Goal: Use online tool/utility: Utilize a website feature to perform a specific function

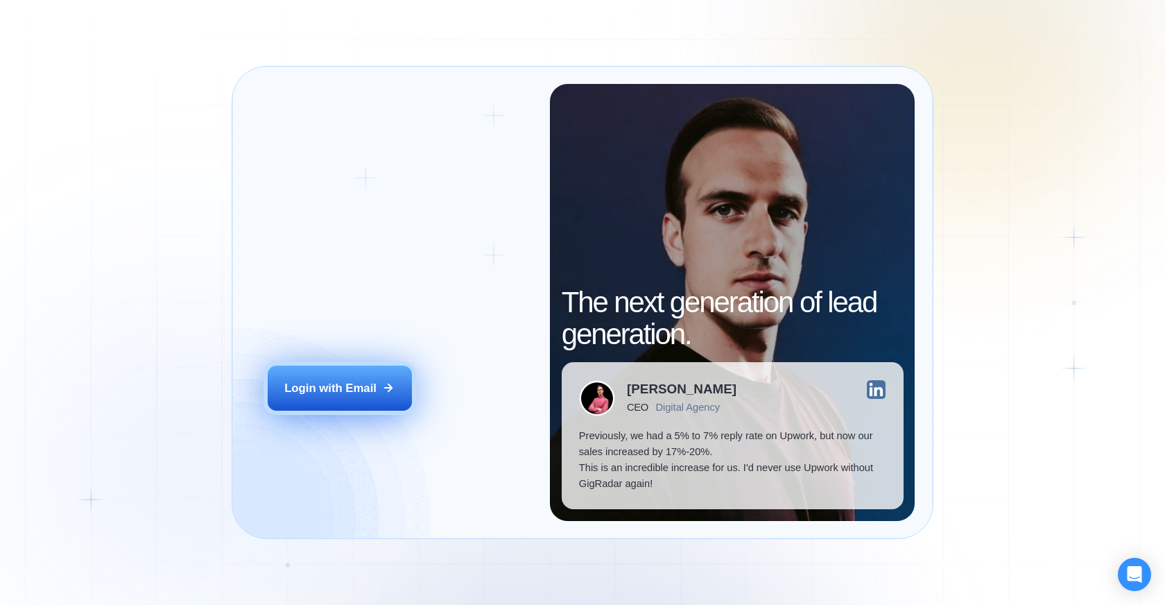
click at [356, 395] on div "Login with Email" at bounding box center [330, 388] width 92 height 16
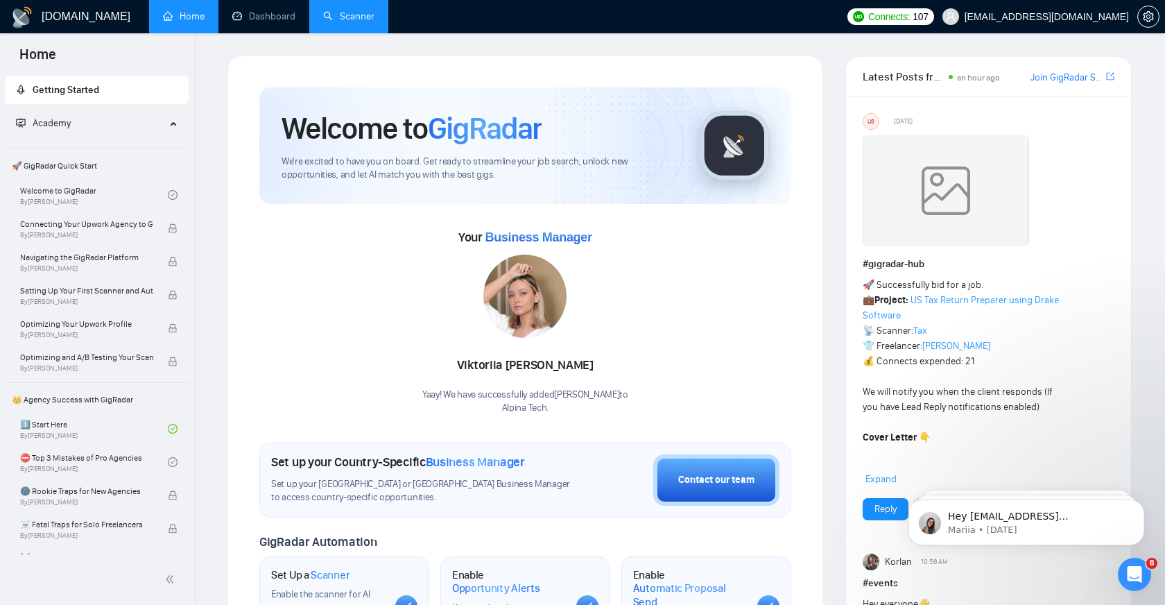
click at [349, 14] on link "Scanner" at bounding box center [348, 16] width 51 height 12
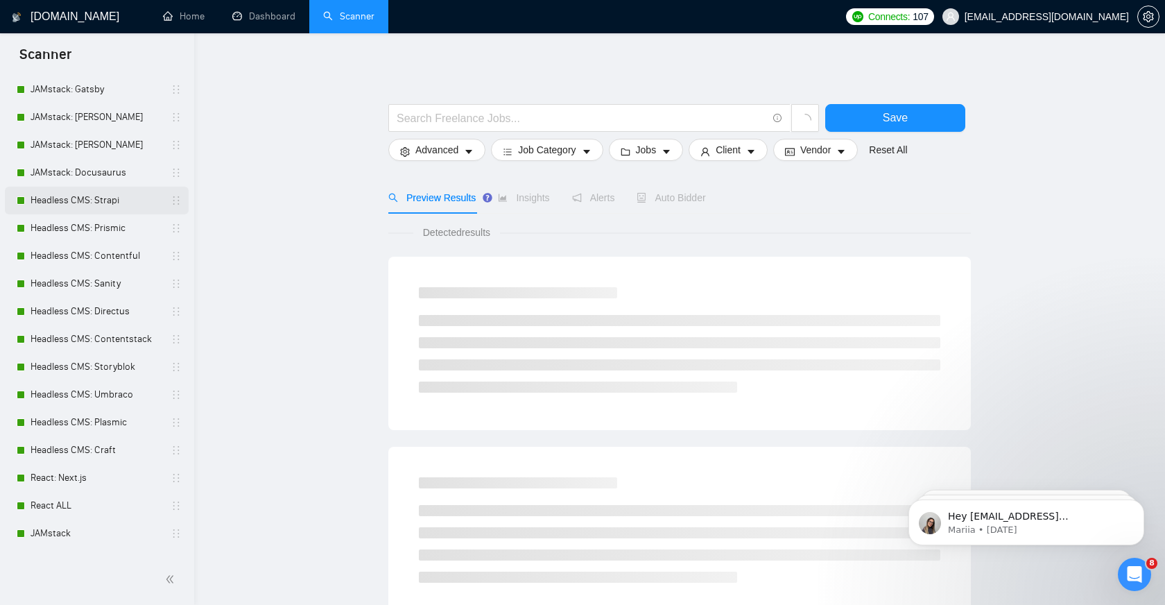
scroll to position [96, 0]
click at [123, 204] on link "Headless CMS: Strapi" at bounding box center [97, 199] width 132 height 28
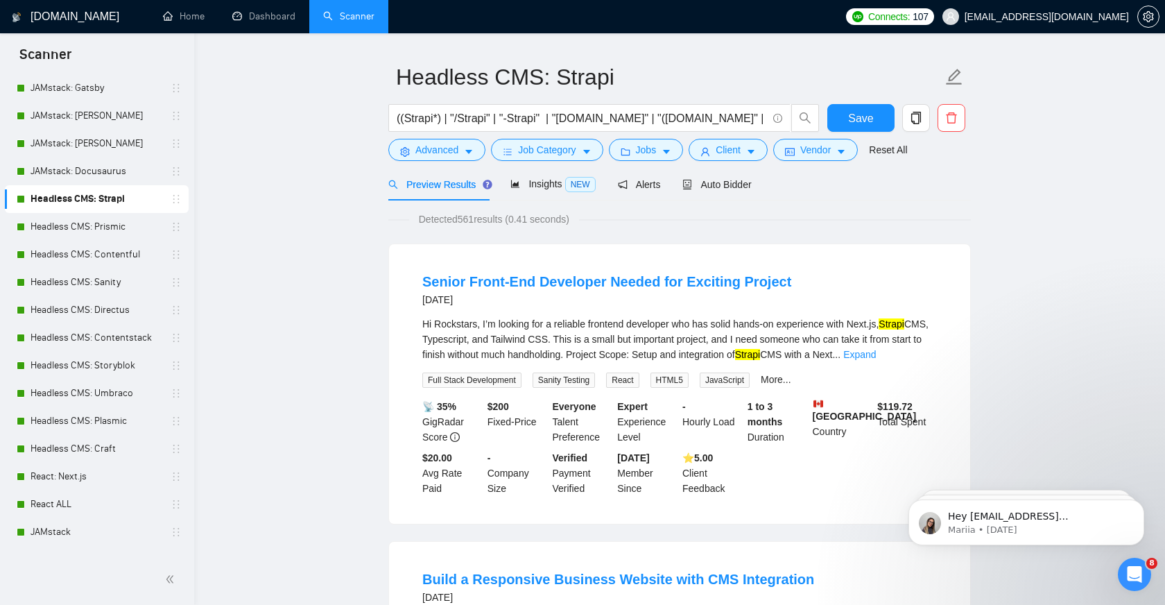
scroll to position [58, 0]
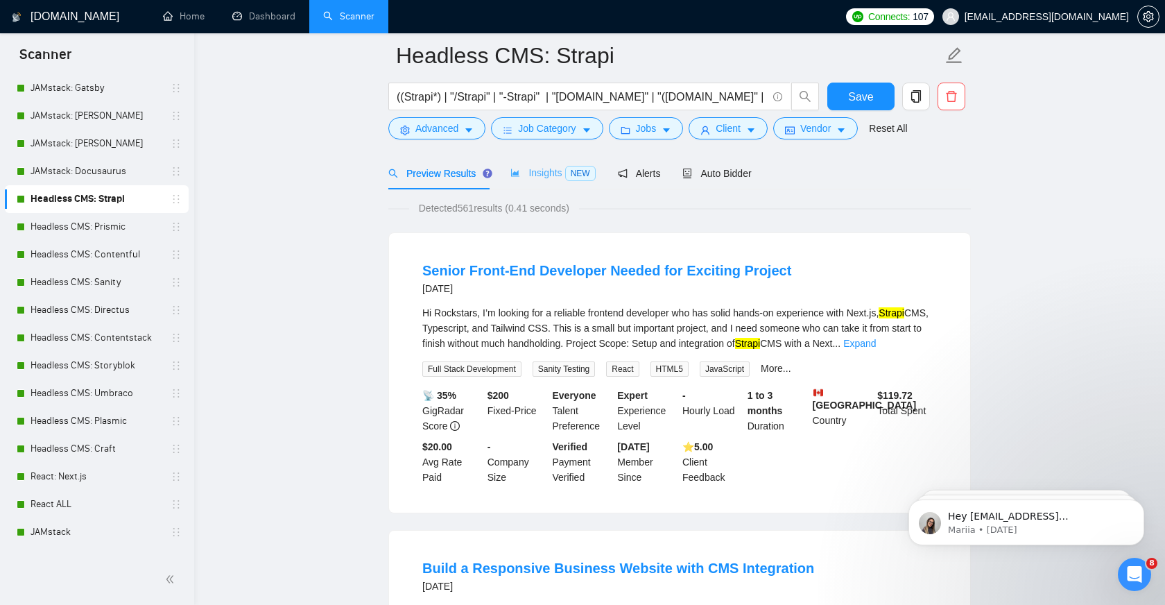
click at [561, 181] on div "Insights NEW" at bounding box center [553, 173] width 85 height 33
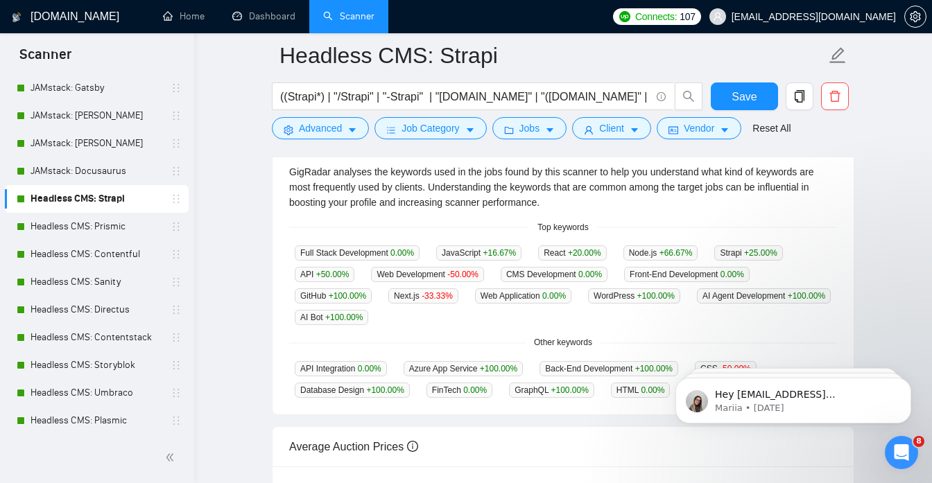
scroll to position [314, 0]
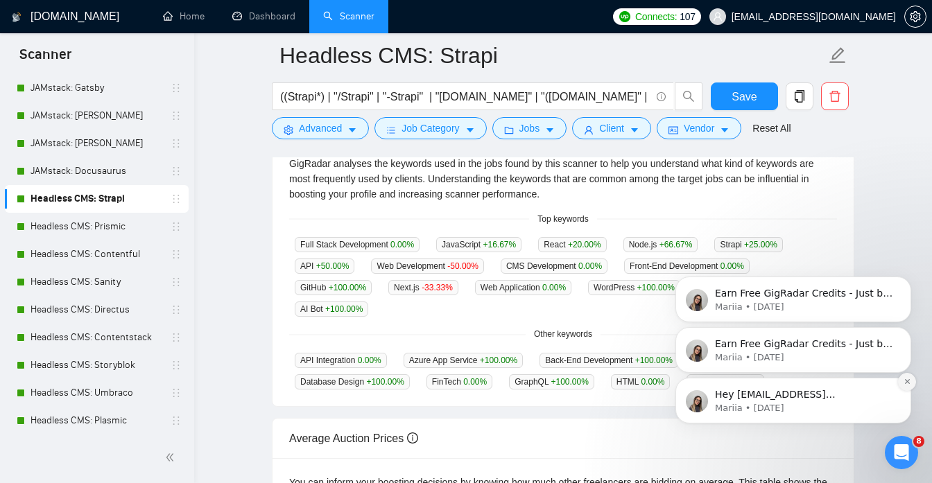
click at [904, 382] on icon "Dismiss notification" at bounding box center [908, 382] width 8 height 8
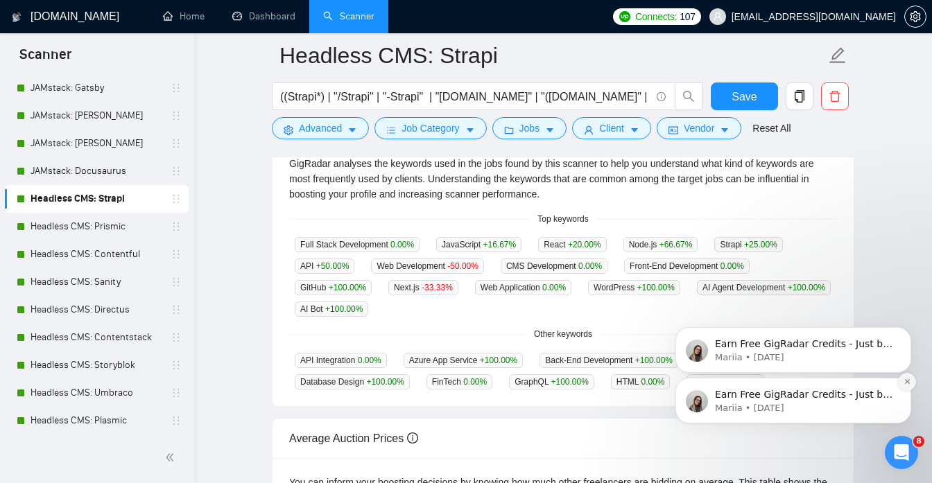
click at [903, 384] on button "Dismiss notification" at bounding box center [907, 382] width 18 height 18
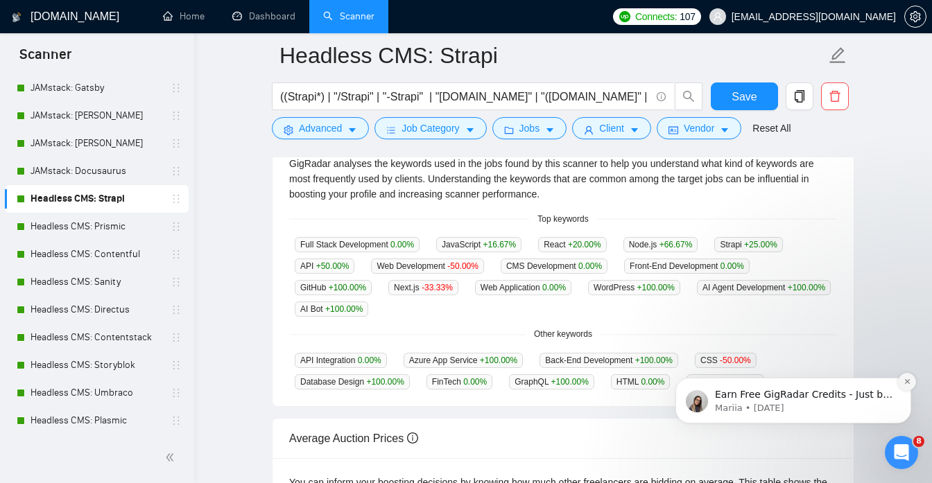
click at [903, 384] on button "Dismiss notification" at bounding box center [907, 382] width 18 height 18
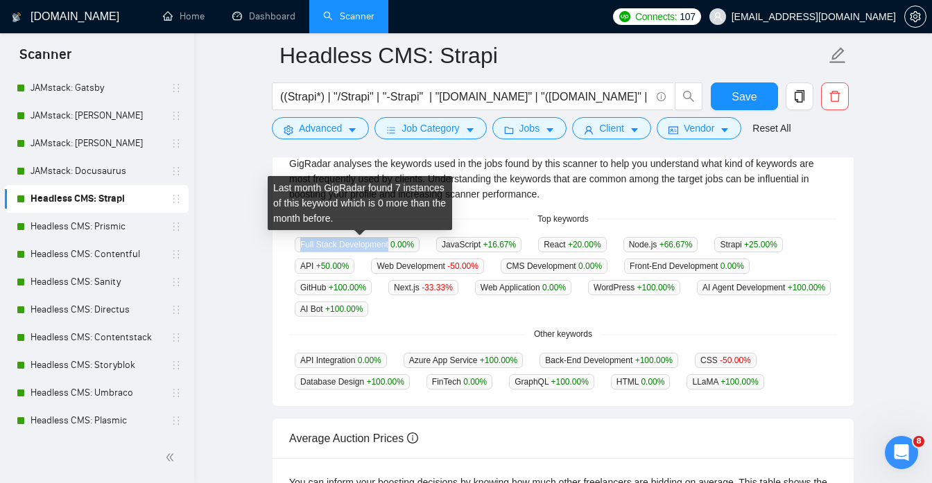
drag, startPoint x: 298, startPoint y: 245, endPoint x: 392, endPoint y: 248, distance: 93.7
click at [392, 248] on span "Full Stack Development 0.00 %" at bounding box center [357, 244] width 125 height 15
copy span "Full Stack Development"
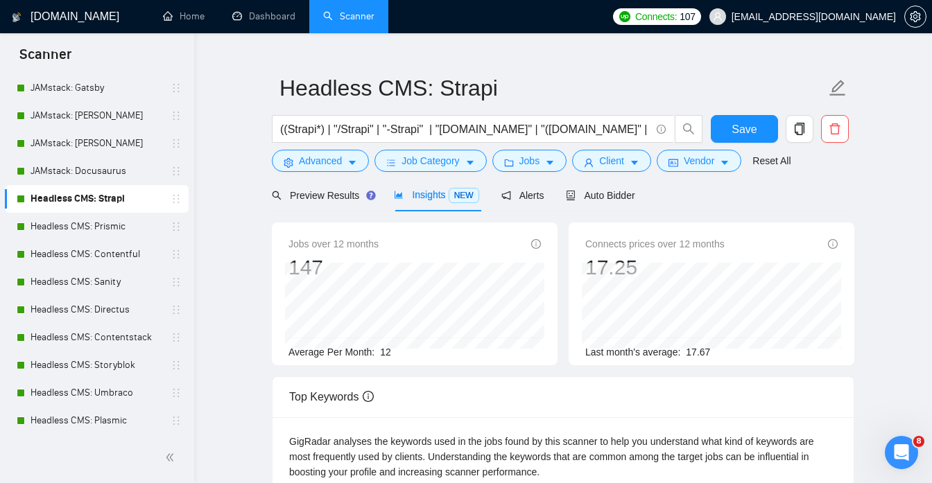
scroll to position [0, 0]
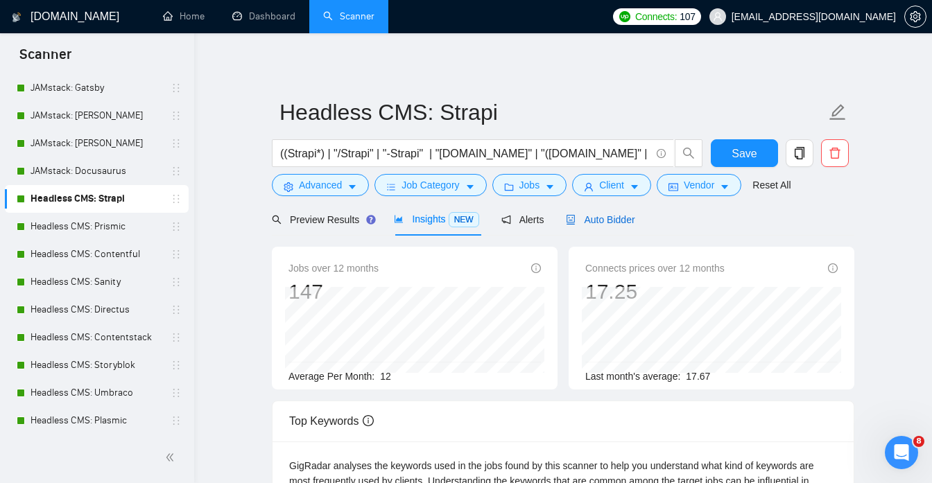
click at [597, 223] on span "Auto Bidder" at bounding box center [600, 219] width 69 height 11
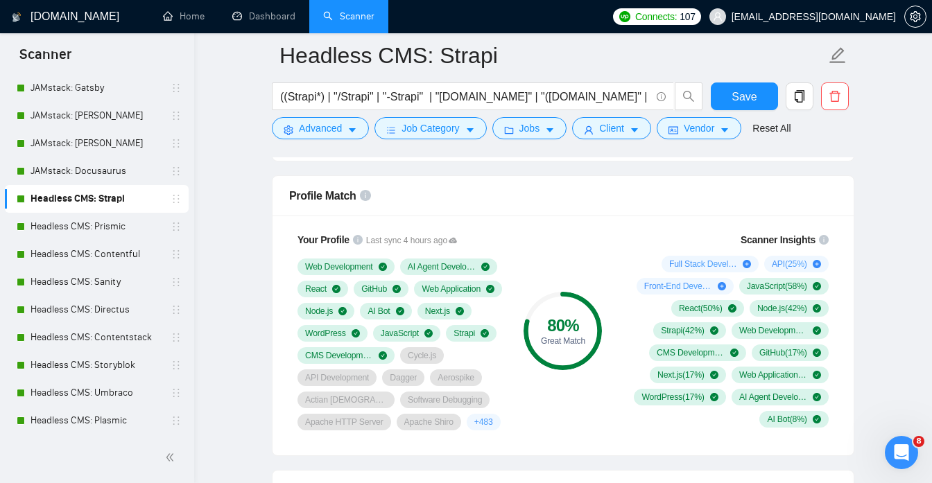
scroll to position [884, 0]
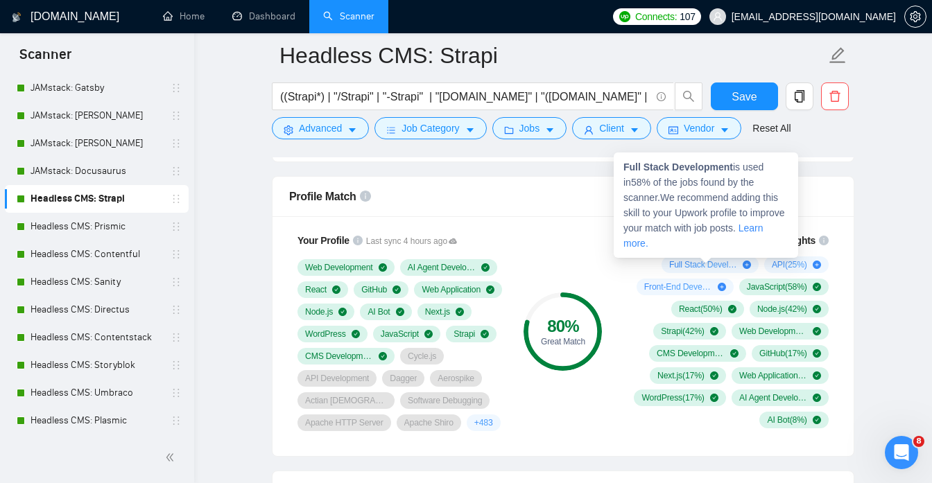
click at [745, 264] on icon "plus-circle" at bounding box center [747, 265] width 8 height 8
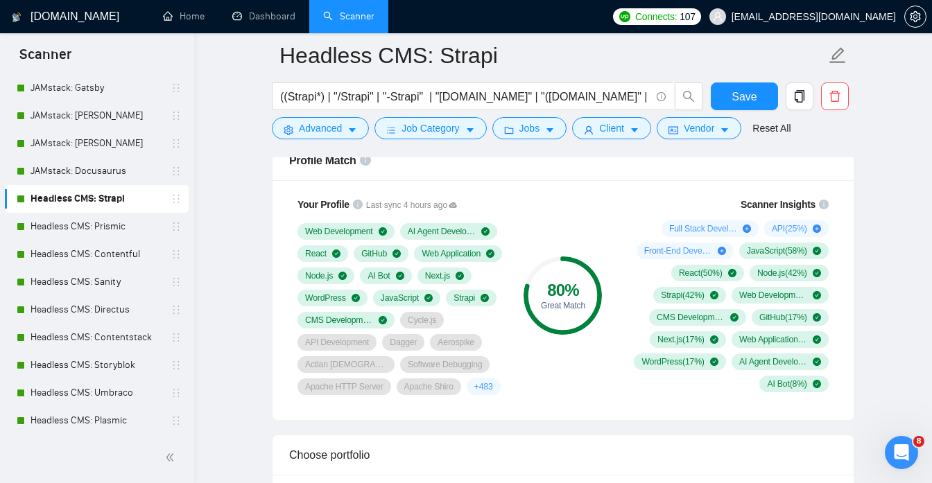
scroll to position [944, 0]
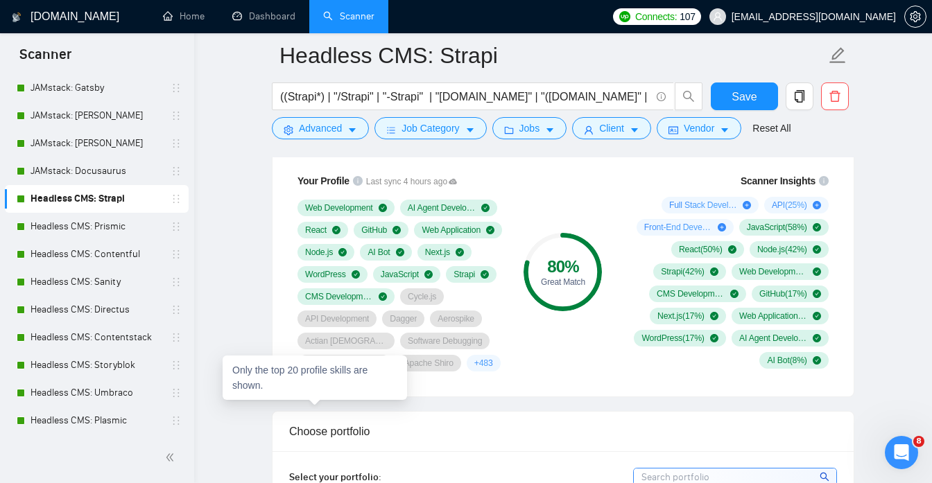
click at [474, 369] on span "+ 483" at bounding box center [483, 363] width 19 height 11
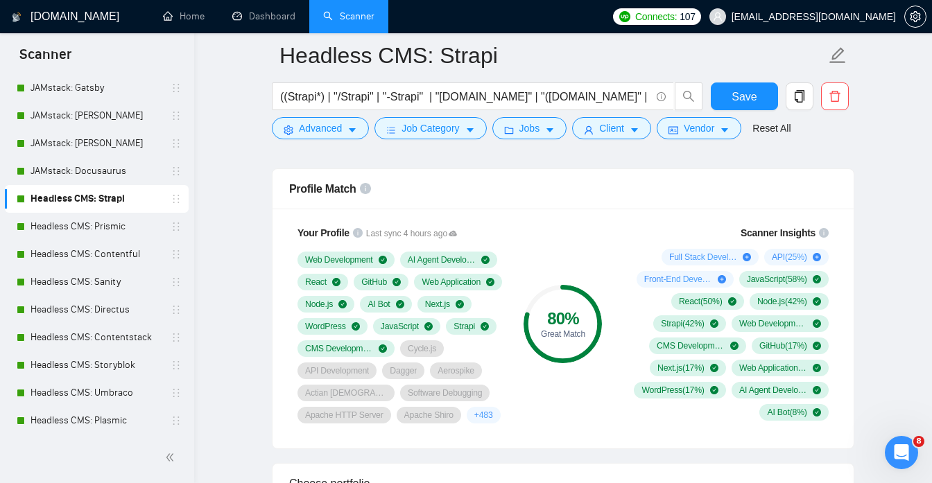
scroll to position [893, 0]
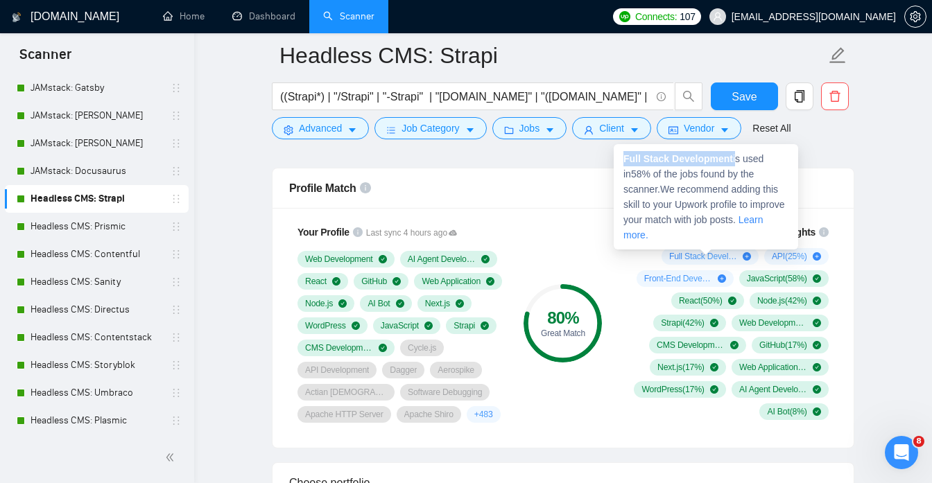
copy span "Full Stack Development"
drag, startPoint x: 623, startPoint y: 159, endPoint x: 737, endPoint y: 162, distance: 113.8
click at [737, 162] on span "Full Stack Development is used in 58 % of the jobs found by the scanner. We rec…" at bounding box center [705, 196] width 162 height 87
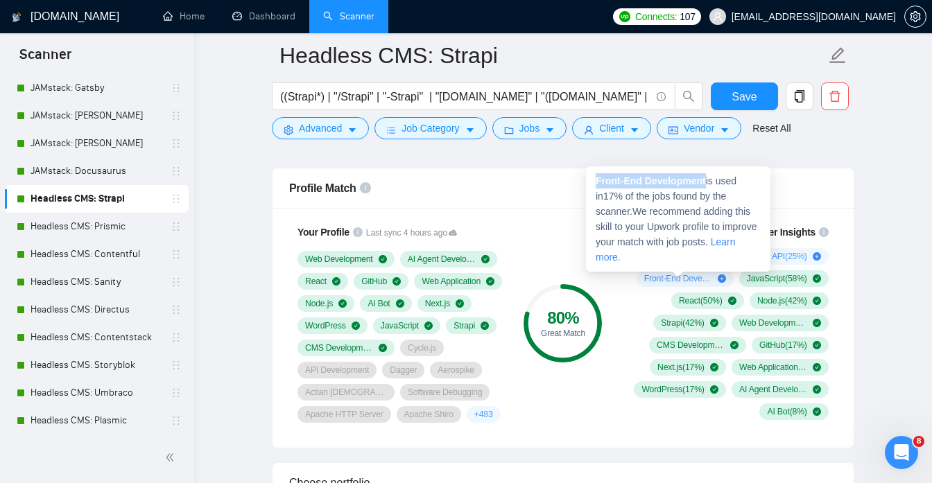
drag, startPoint x: 597, startPoint y: 182, endPoint x: 711, endPoint y: 184, distance: 113.8
click at [710, 184] on span "Front-End Development is used in 17 % of the jobs found by the scanner. We reco…" at bounding box center [677, 219] width 162 height 87
copy strong "Front-End Development"
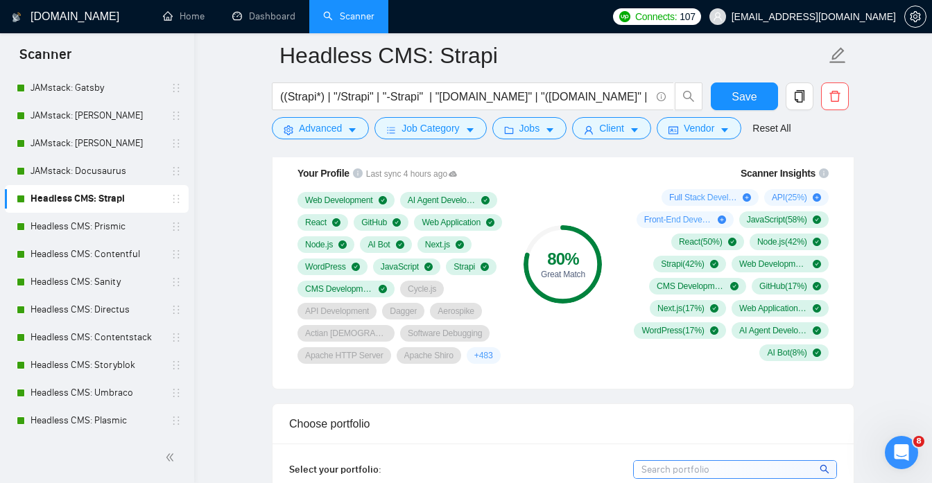
scroll to position [954, 0]
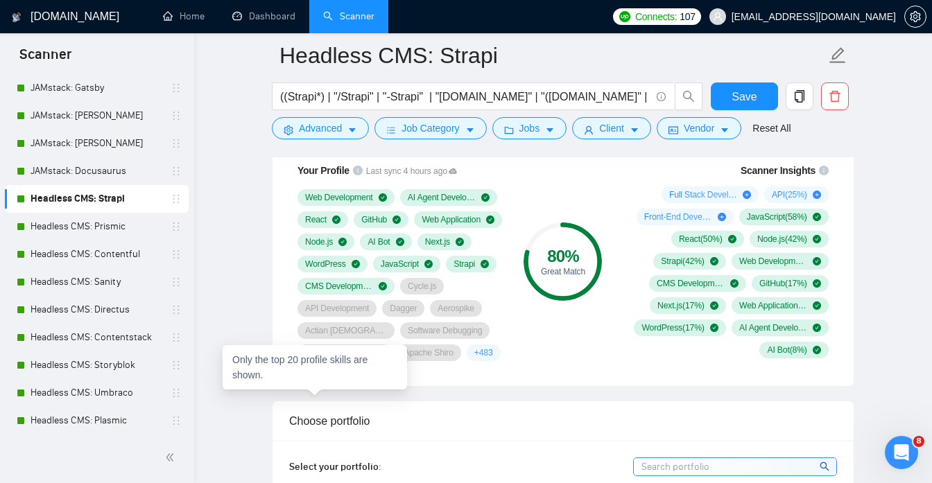
click at [474, 359] on span "+ 483" at bounding box center [483, 353] width 19 height 11
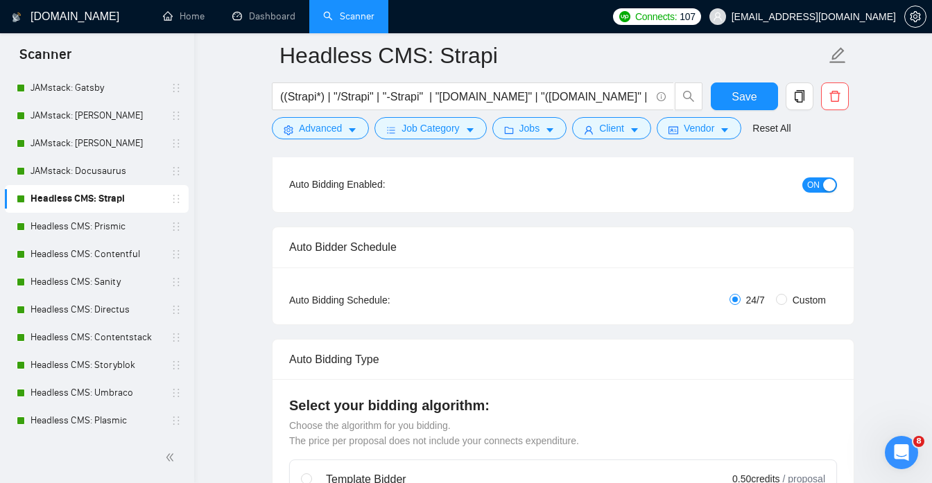
scroll to position [0, 0]
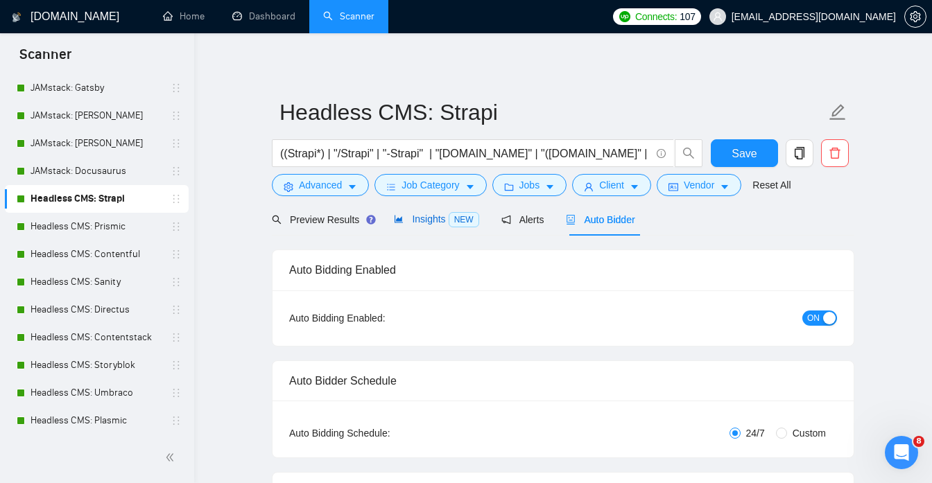
click at [429, 219] on span "Insights NEW" at bounding box center [436, 219] width 85 height 11
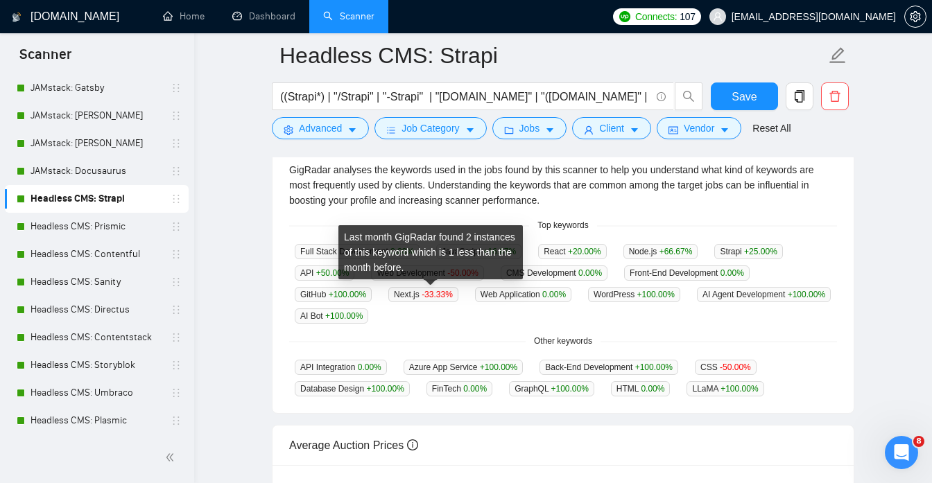
scroll to position [330, 0]
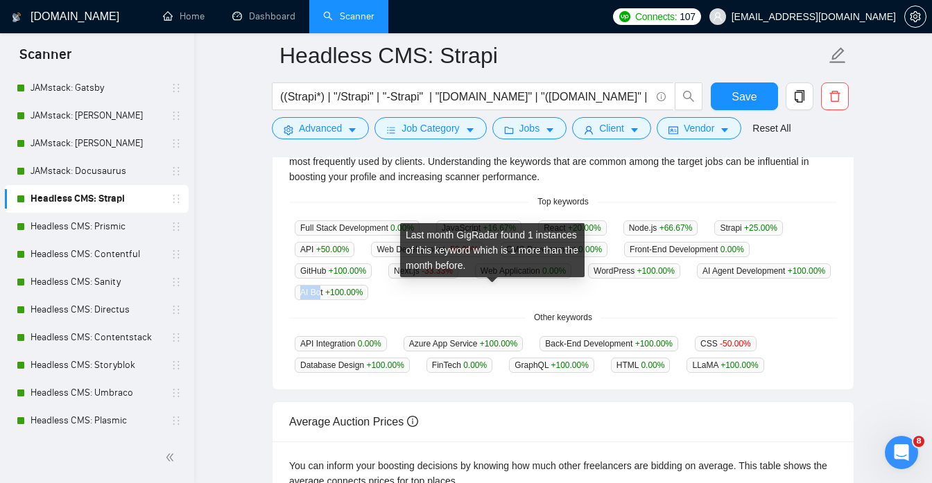
drag, startPoint x: 459, startPoint y: 292, endPoint x: 480, endPoint y: 292, distance: 20.8
click at [368, 292] on span "AI Bot +100.00 %" at bounding box center [332, 292] width 74 height 15
copy span "AI Bo"
copy span "AI Bot"
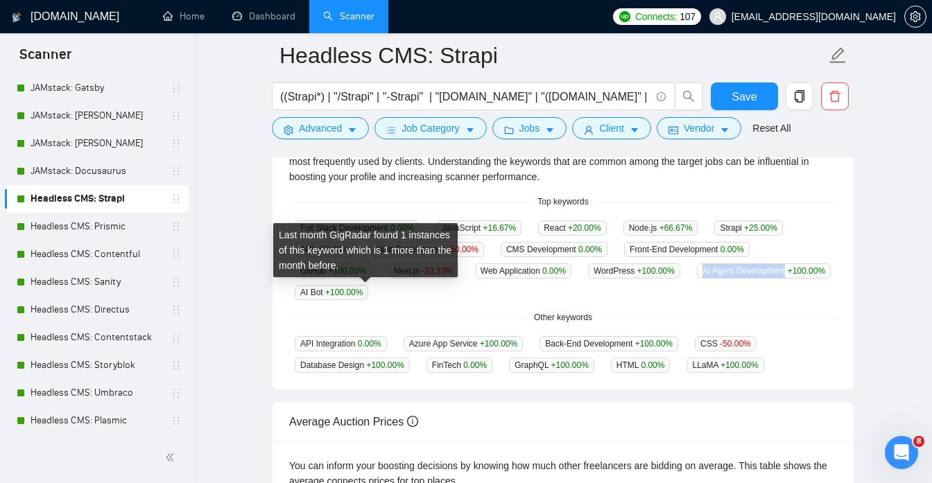
drag, startPoint x: 296, startPoint y: 294, endPoint x: 387, endPoint y: 296, distance: 90.9
click at [697, 279] on span "AI Agent Development +100.00 %" at bounding box center [764, 271] width 134 height 15
copy span "AI Agent Development"
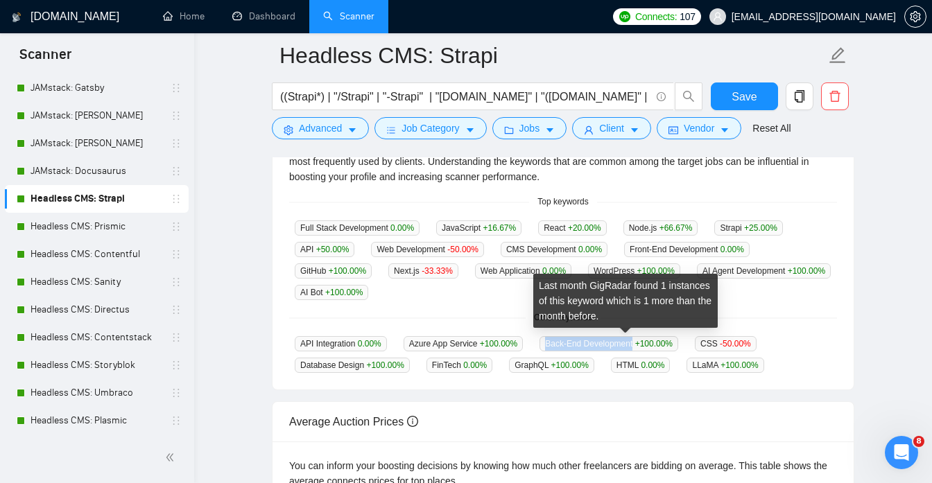
drag, startPoint x: 555, startPoint y: 343, endPoint x: 650, endPoint y: 348, distance: 95.2
click at [650, 348] on span "Back-End Development +100.00 %" at bounding box center [609, 343] width 139 height 15
copy span "Back-End Development"
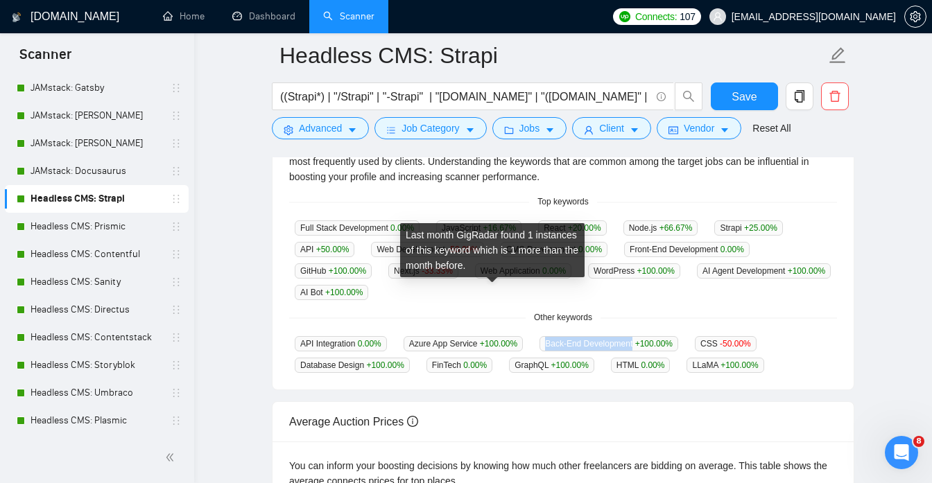
copy span "Back-End Development"
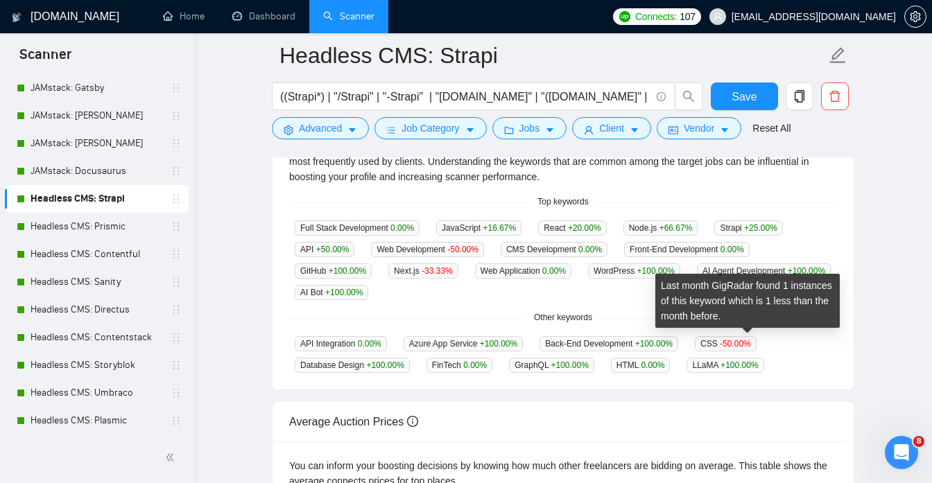
click at [732, 342] on span "CSS -50.00 %" at bounding box center [726, 343] width 62 height 15
copy span "CSS"
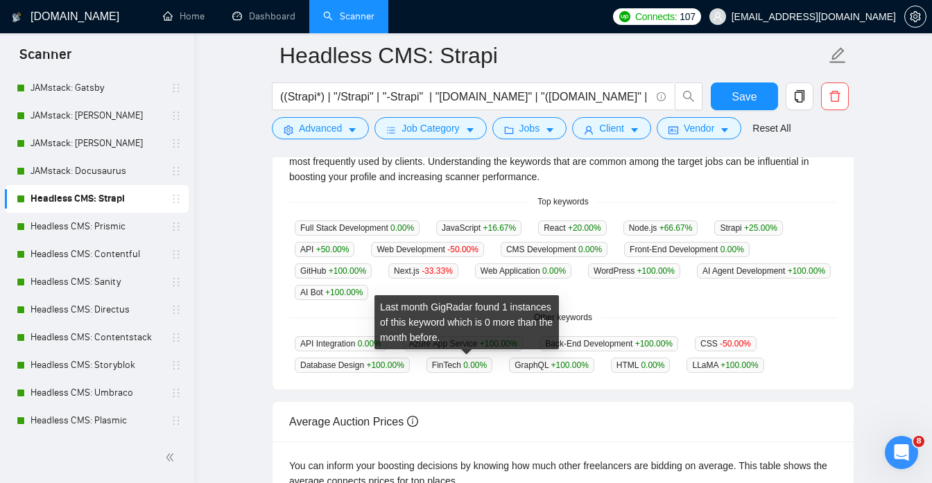
click at [452, 365] on span "FinTech 0.00 %" at bounding box center [460, 365] width 66 height 15
copy span "FinTech"
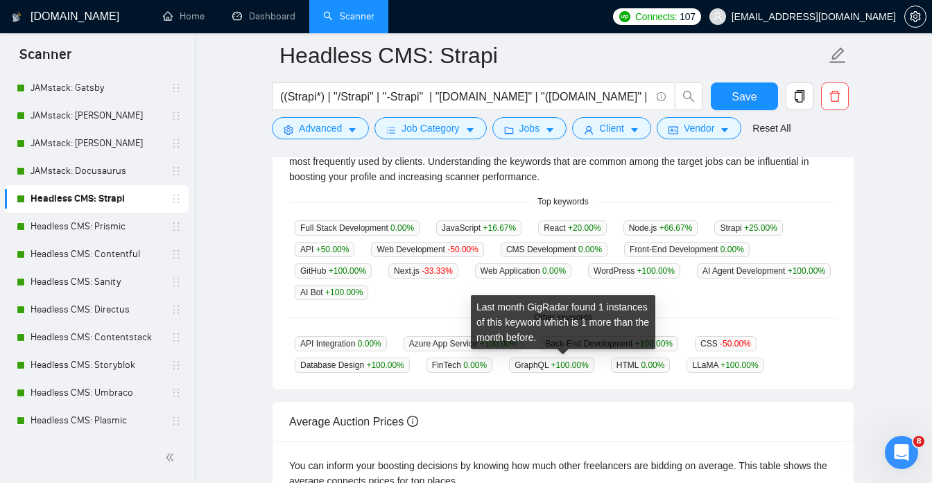
click at [547, 363] on span "GraphQL +100.00 %" at bounding box center [551, 365] width 85 height 15
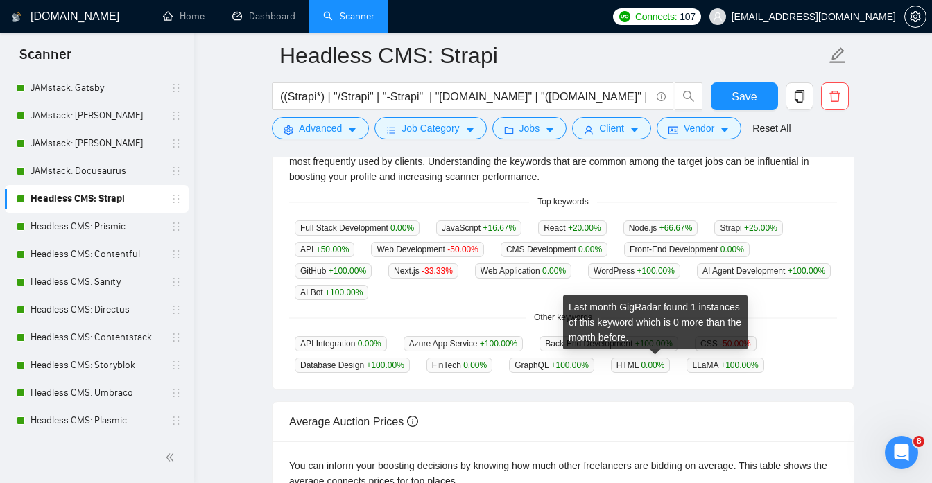
click at [647, 361] on span "HTML 0.00 %" at bounding box center [641, 365] width 60 height 15
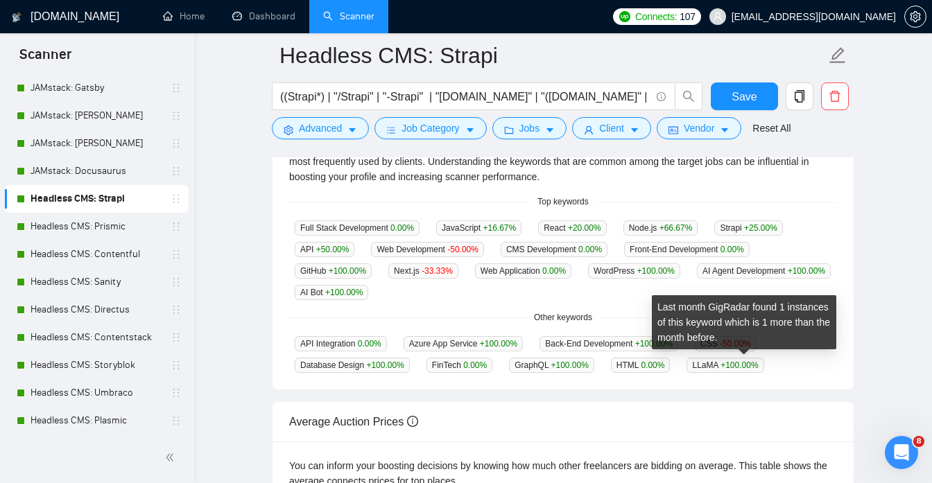
click at [724, 363] on span "LLaMA +100.00 %" at bounding box center [725, 365] width 77 height 15
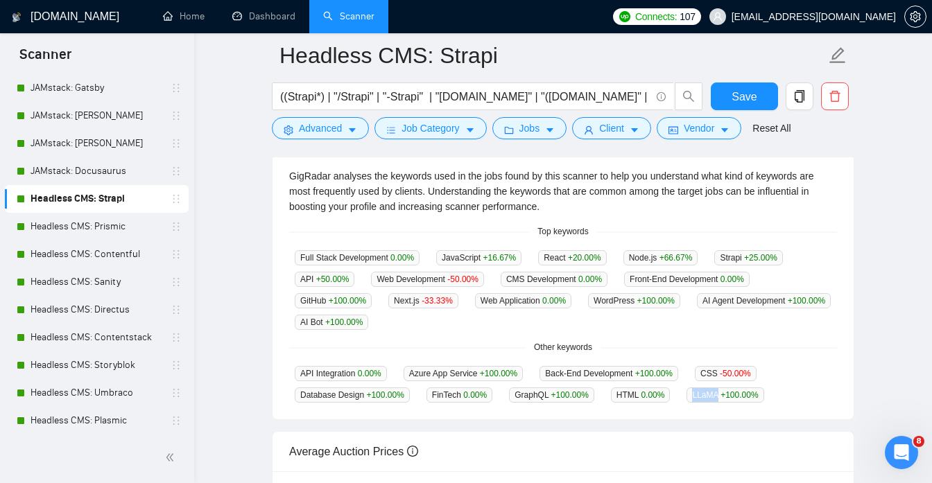
scroll to position [298, 0]
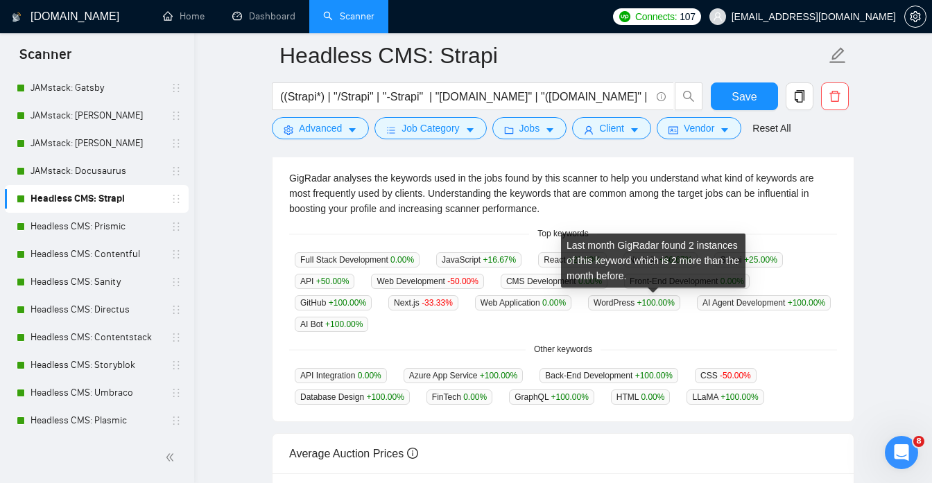
click at [622, 305] on span "WordPress +100.00 %" at bounding box center [634, 303] width 92 height 15
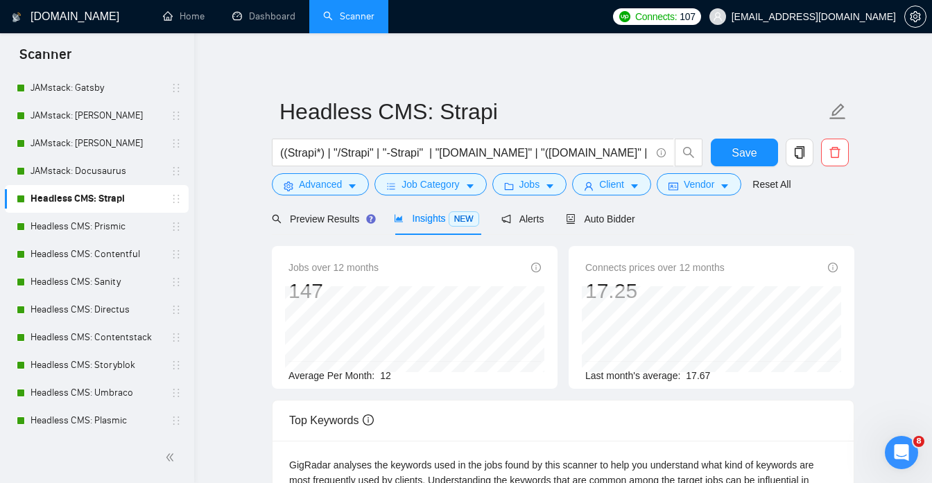
scroll to position [0, 0]
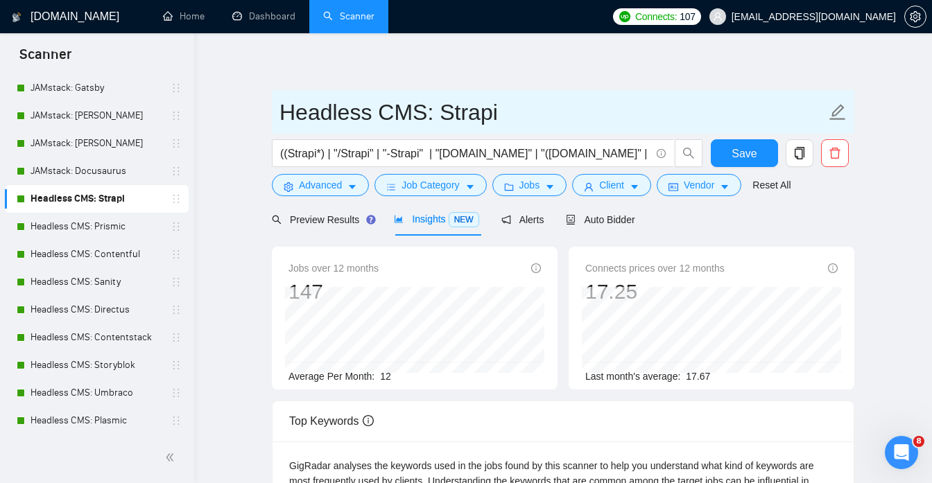
click at [628, 105] on input "Headless CMS: Strapi" at bounding box center [553, 112] width 547 height 35
